Goal: Task Accomplishment & Management: Manage account settings

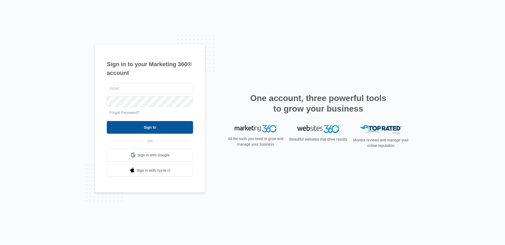
type input "[EMAIL_ADDRESS][DOMAIN_NAME]"
click at [155, 129] on input "Sign In" at bounding box center [150, 127] width 86 height 13
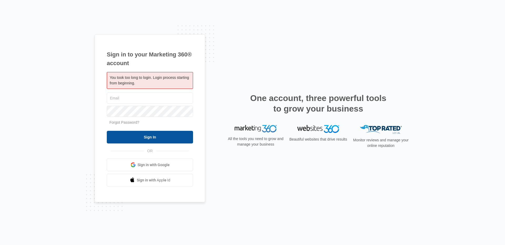
type input "[EMAIL_ADDRESS][DOMAIN_NAME]"
click at [156, 139] on input "Sign In" at bounding box center [150, 137] width 86 height 13
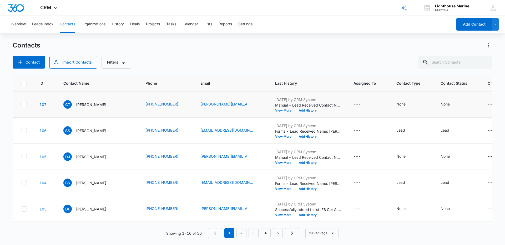
click at [275, 111] on button "View More" at bounding box center [285, 110] width 20 height 3
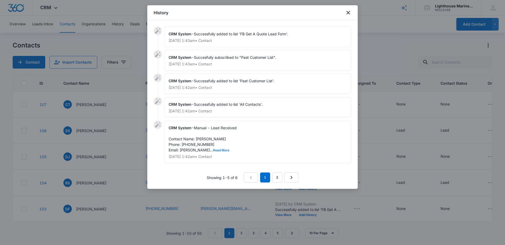
click at [230, 149] on button "Read More" at bounding box center [221, 149] width 16 height 3
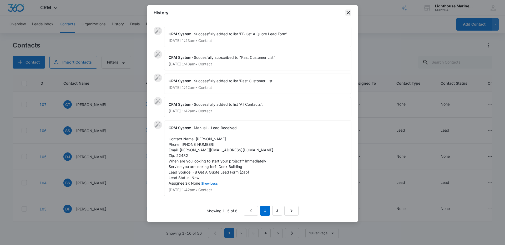
click at [348, 11] on icon "close" at bounding box center [348, 12] width 6 height 6
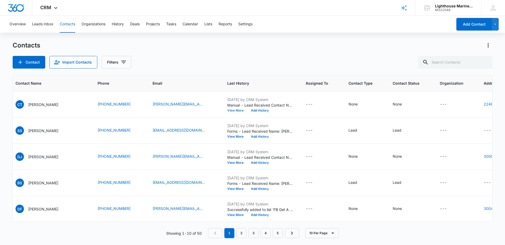
scroll to position [0, 59]
